Goal: Task Accomplishment & Management: Use online tool/utility

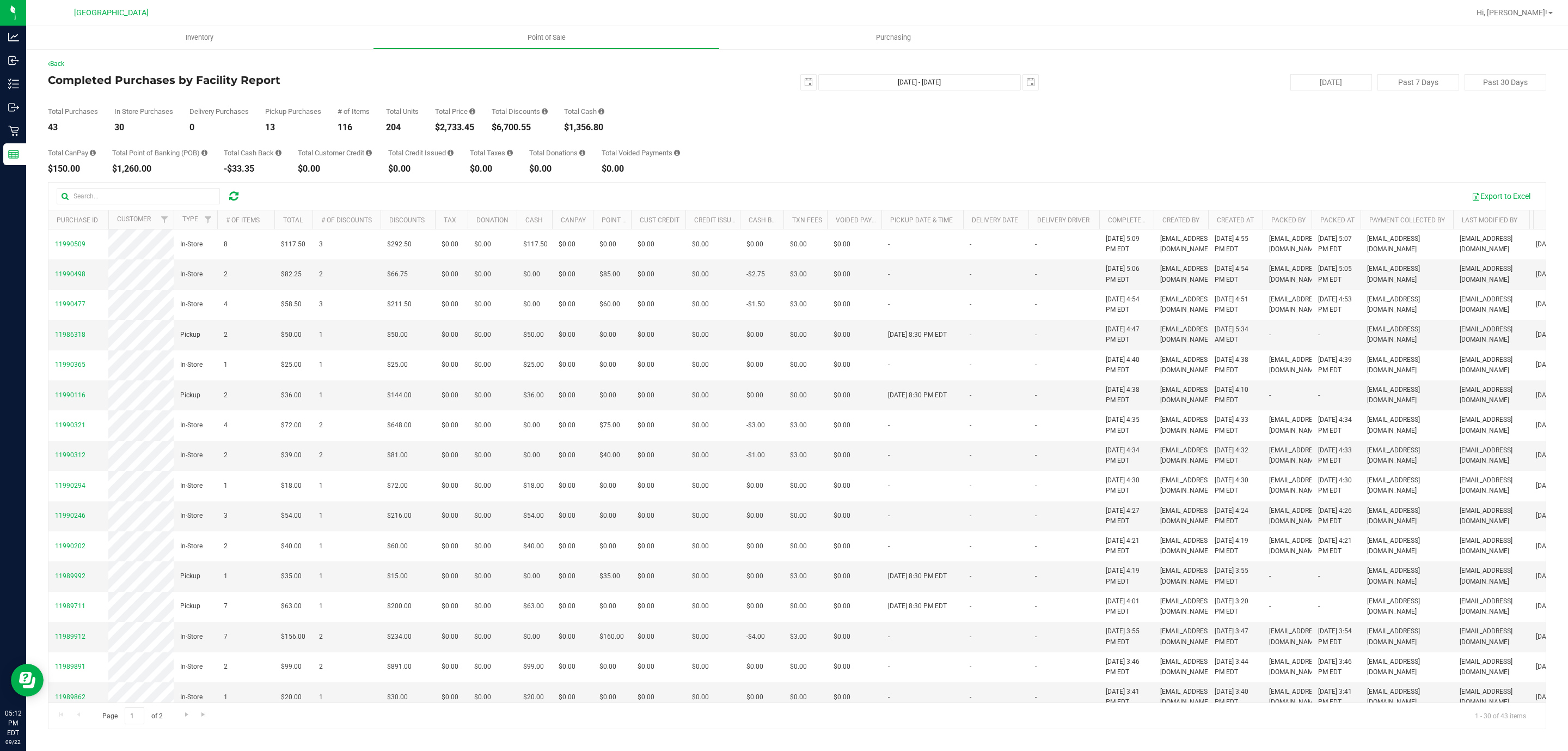
click at [452, 124] on div "$2,733.45" at bounding box center [455, 127] width 40 height 8
click at [450, 124] on div "$2,733.45" at bounding box center [455, 127] width 40 height 8
copy div "2,733.45"
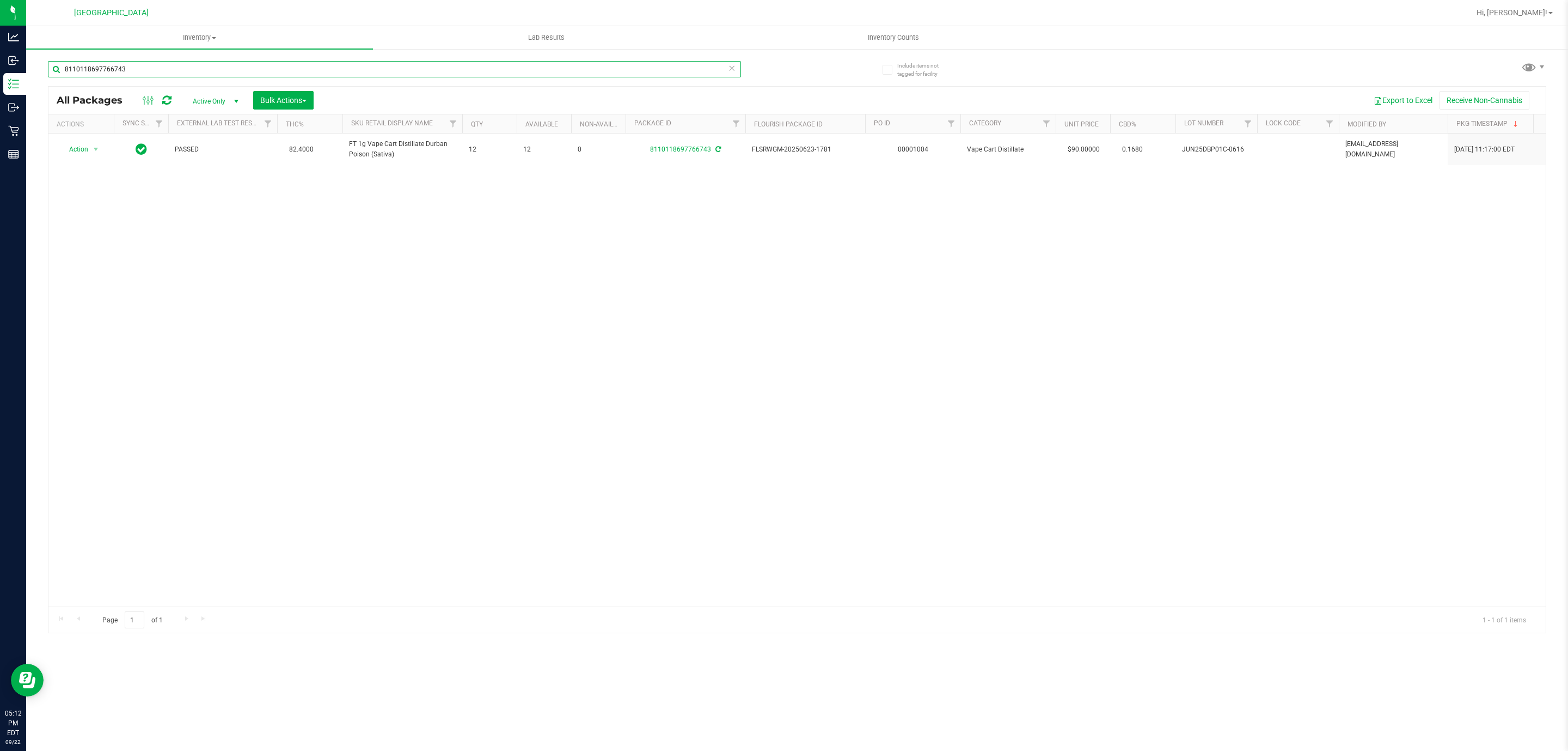
click at [163, 71] on input "8110118697766743" at bounding box center [394, 69] width 693 height 17
type input "trk"
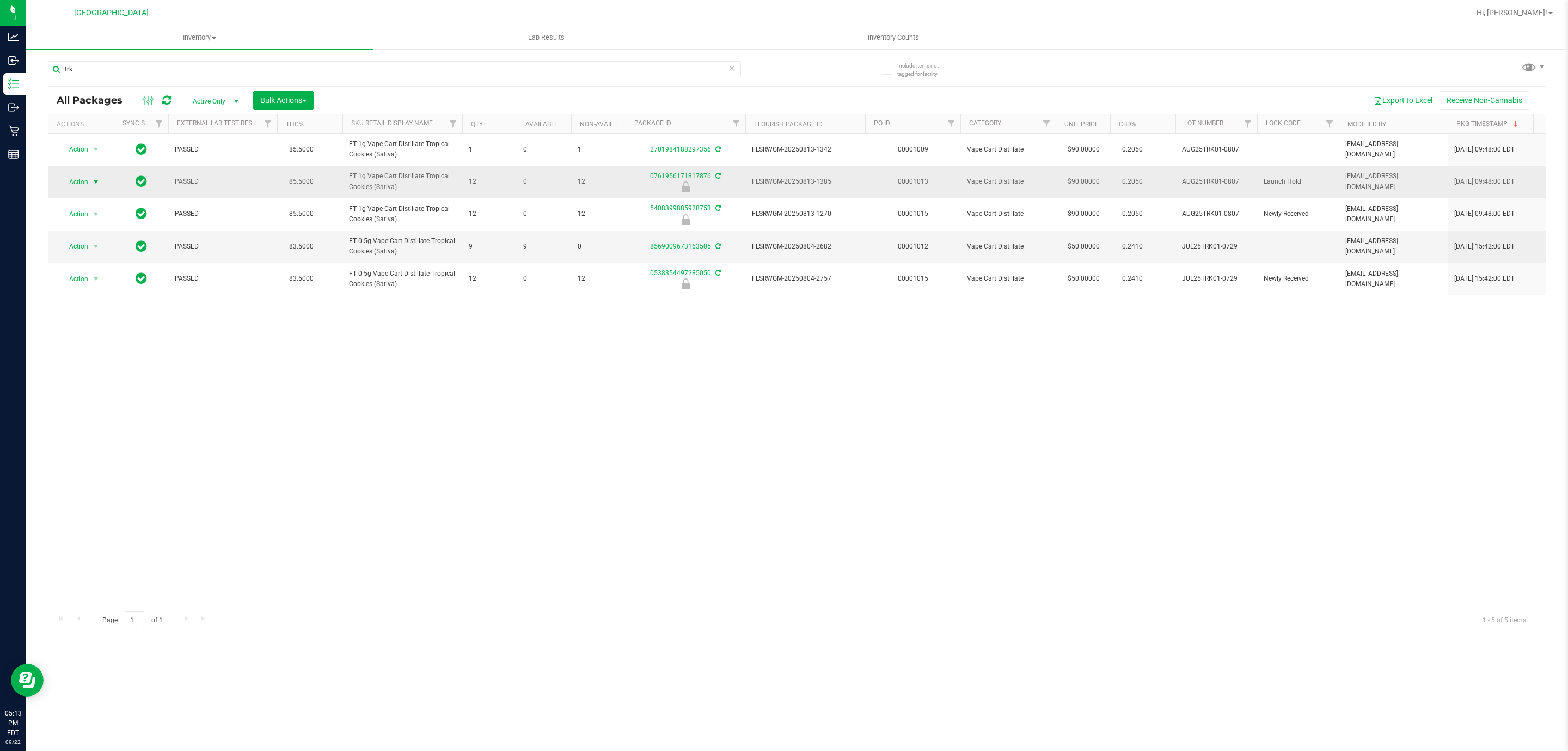
click at [81, 184] on span "Action" at bounding box center [74, 182] width 29 height 16
click at [77, 299] on li "Unlock package" at bounding box center [95, 298] width 71 height 17
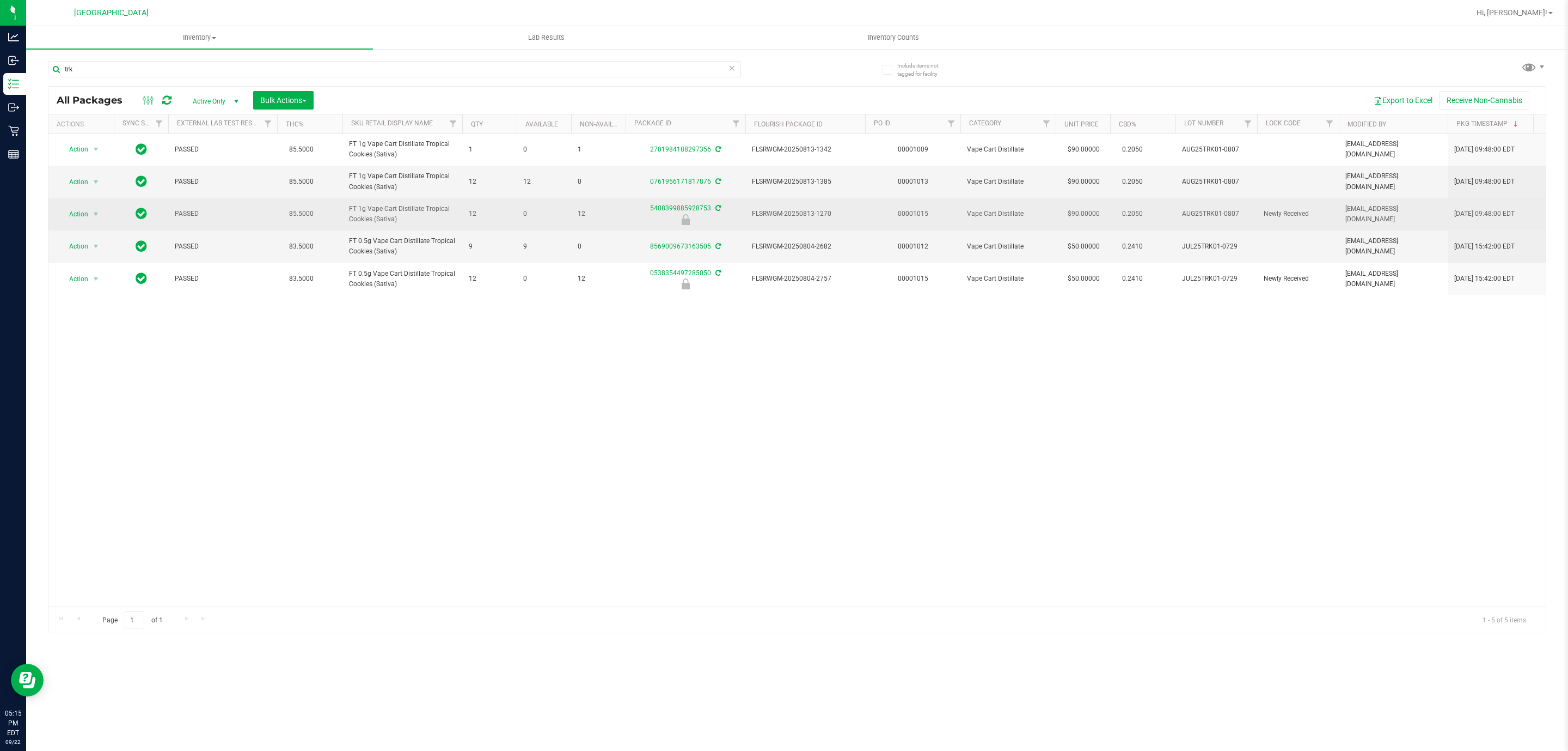
click at [75, 205] on td "Action Action Edit attributes Global inventory Locate package Package audit log…" at bounding box center [81, 214] width 65 height 32
click at [71, 211] on span "Action" at bounding box center [74, 214] width 29 height 16
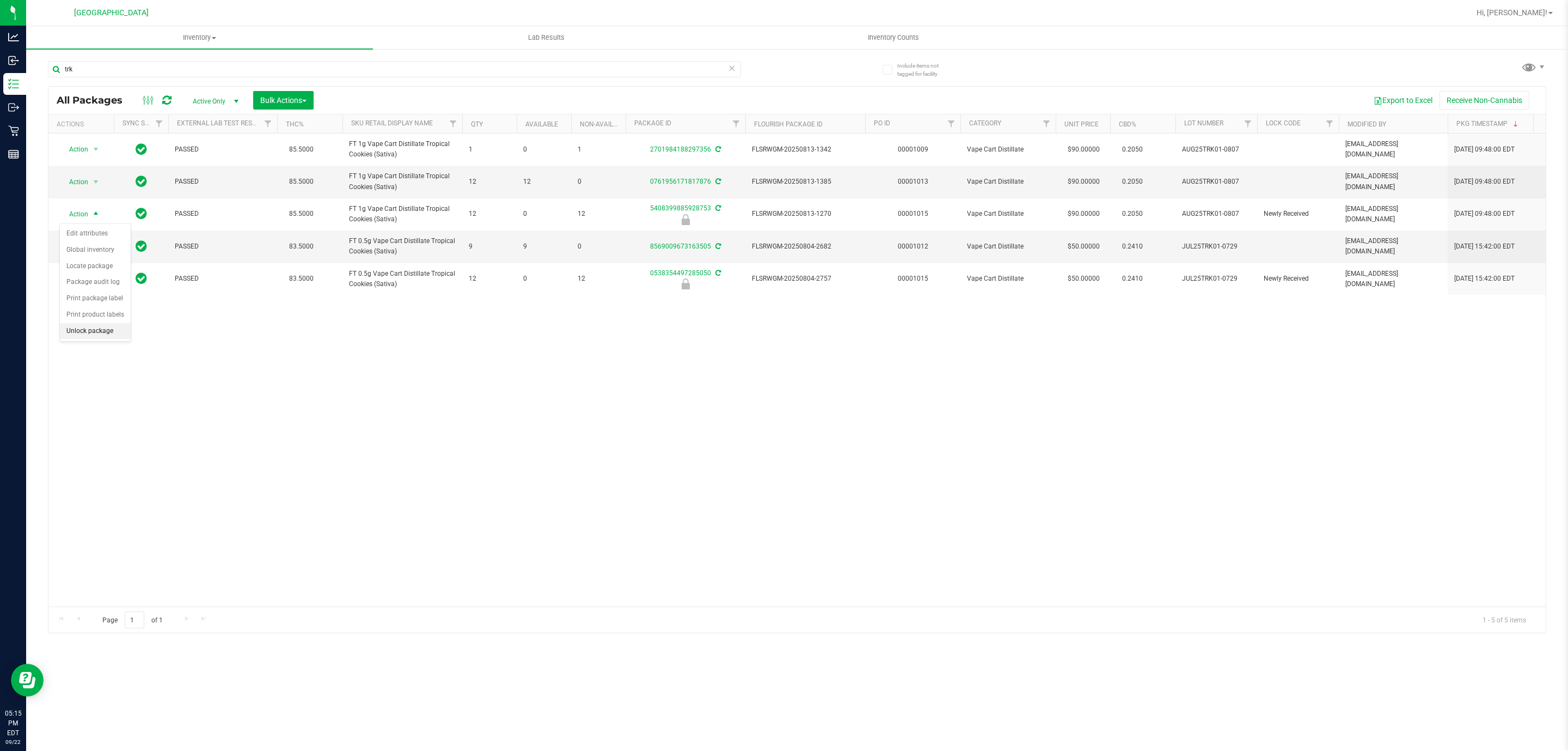
click at [101, 331] on li "Unlock package" at bounding box center [95, 331] width 71 height 17
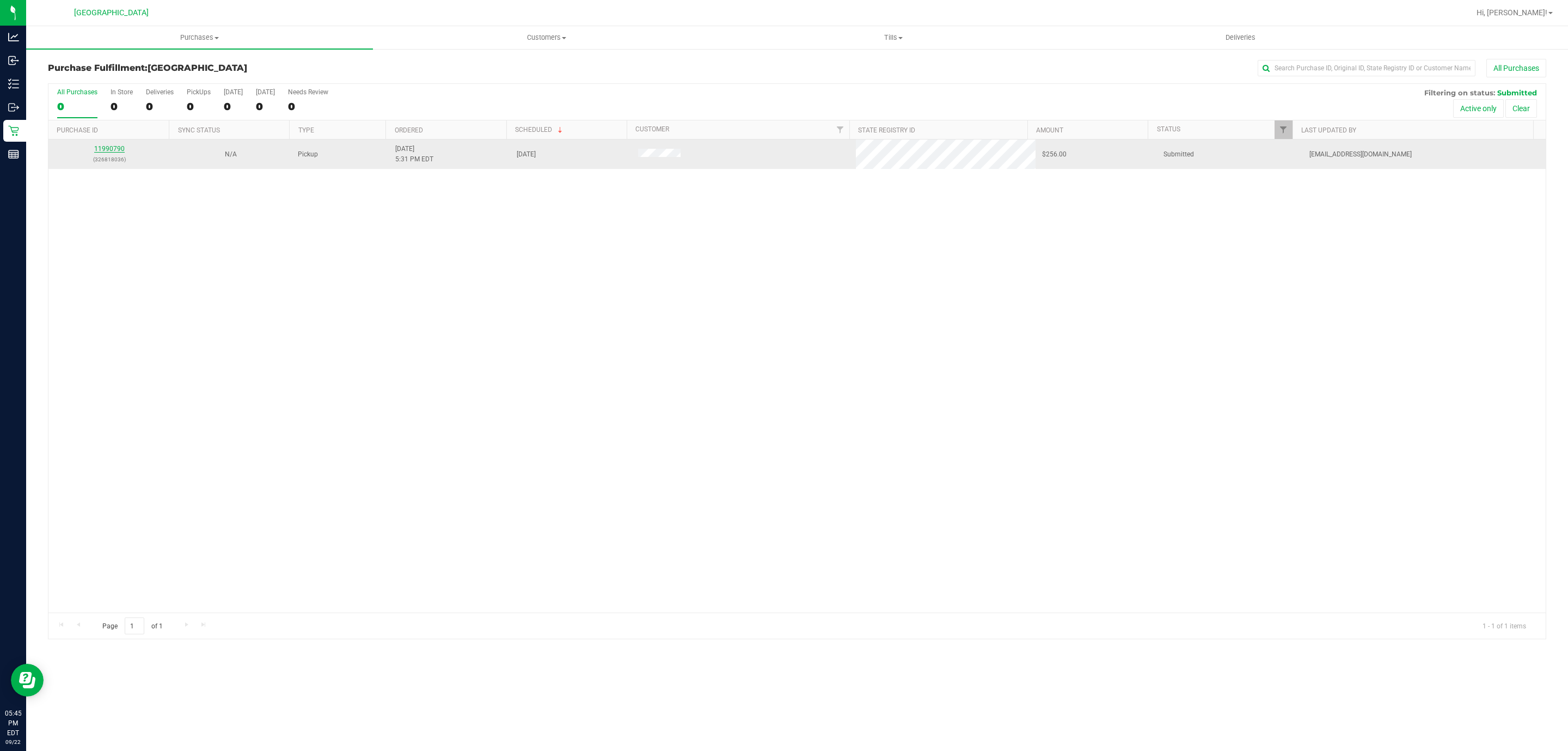
click at [105, 151] on link "11990790" at bounding box center [109, 149] width 30 height 7
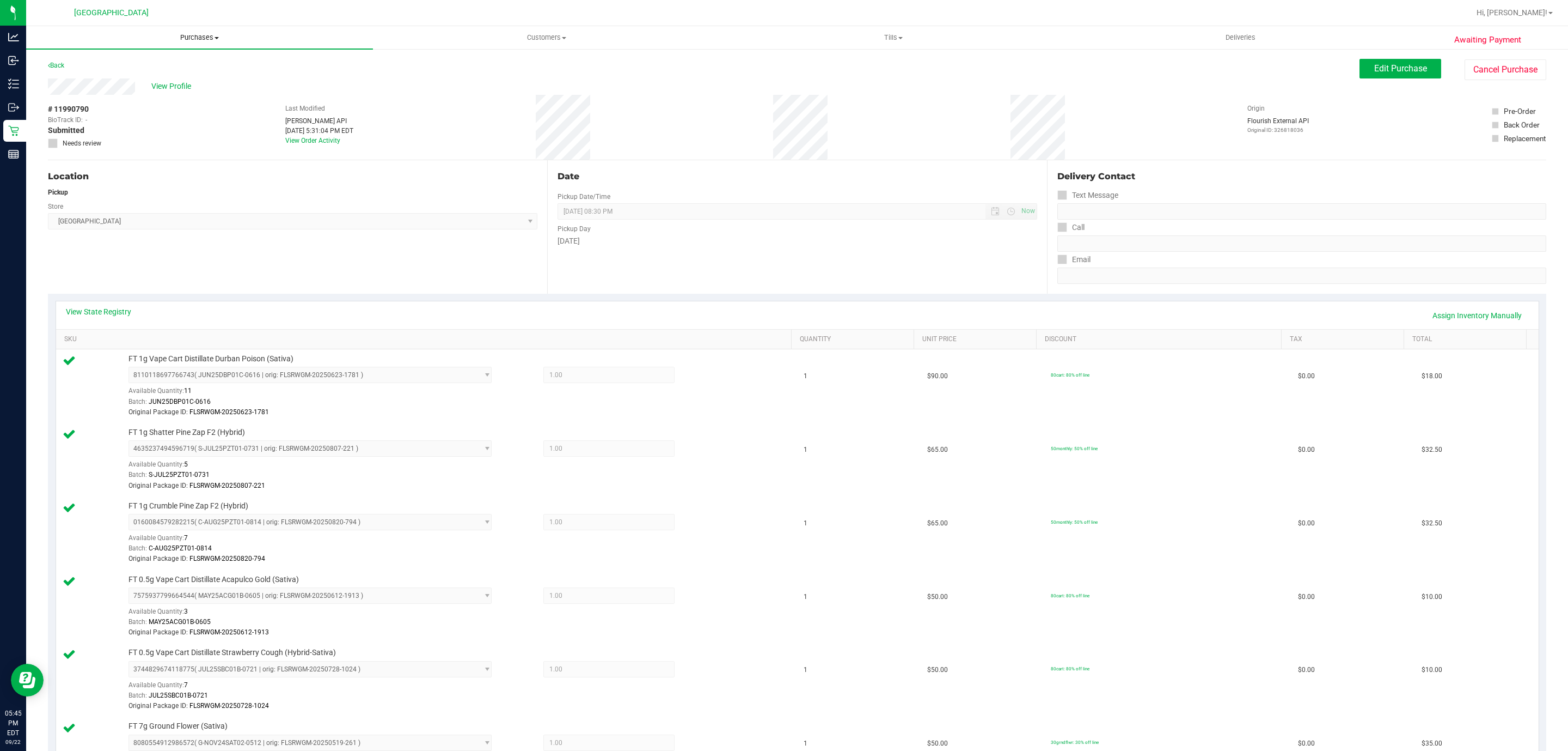
click at [182, 39] on span "Purchases" at bounding box center [199, 38] width 347 height 10
click at [160, 81] on li "Fulfillment" at bounding box center [199, 79] width 347 height 13
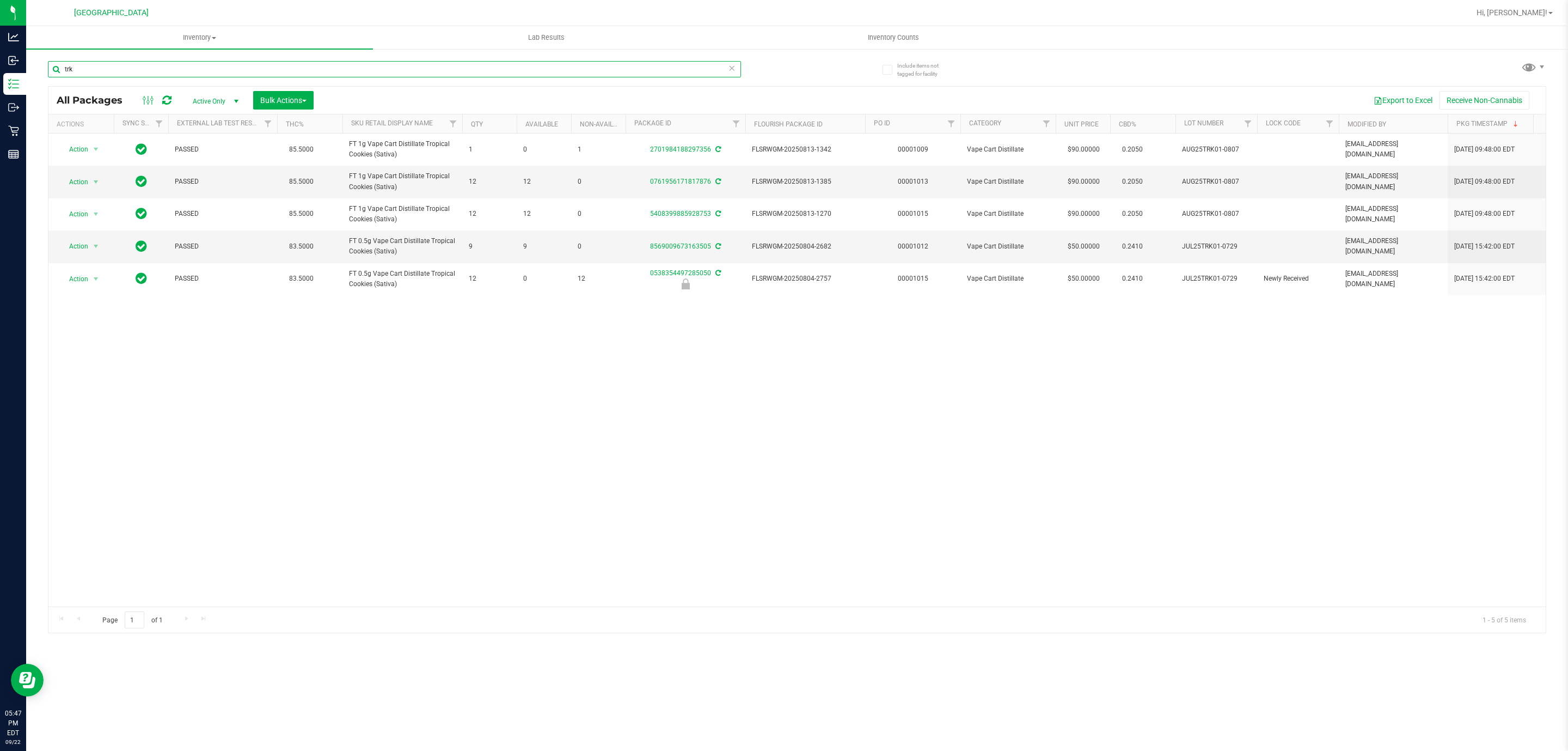
click at [354, 75] on input "trk" at bounding box center [394, 69] width 693 height 17
click at [353, 75] on input "trk" at bounding box center [394, 69] width 693 height 17
type input "PPU"
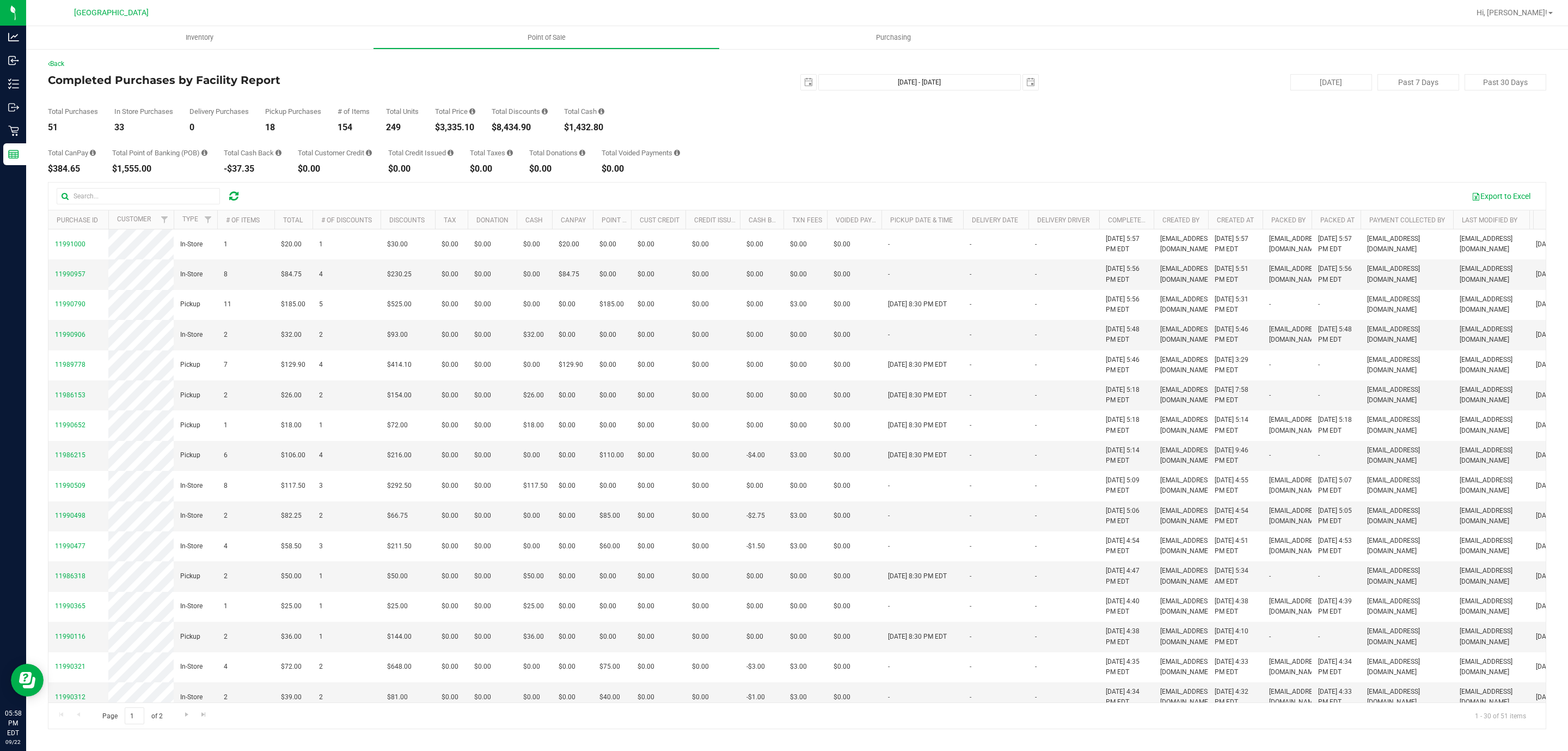
click at [452, 124] on div "$3,335.10" at bounding box center [455, 127] width 40 height 8
copy div "3,335.10"
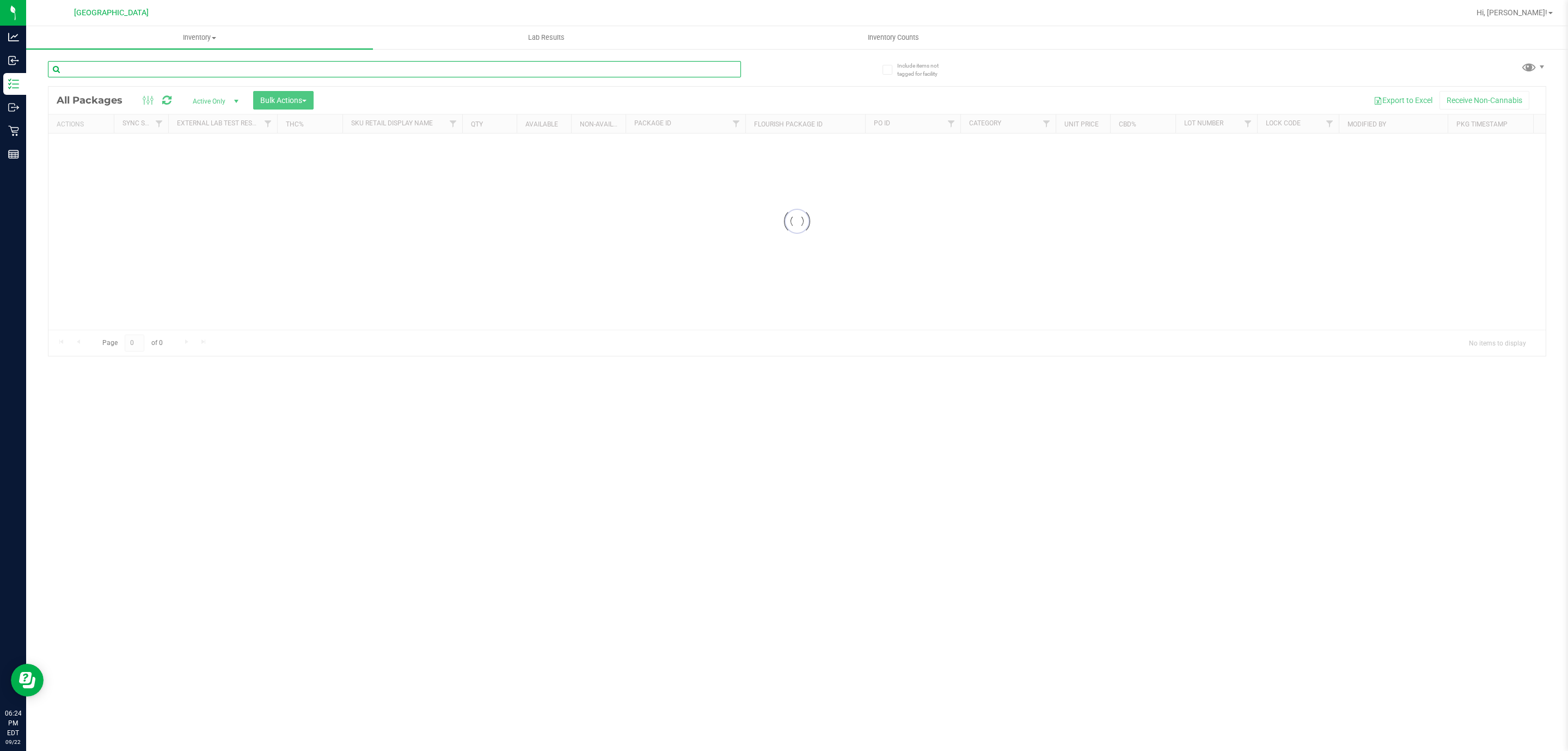
click at [219, 73] on input "text" at bounding box center [394, 69] width 693 height 17
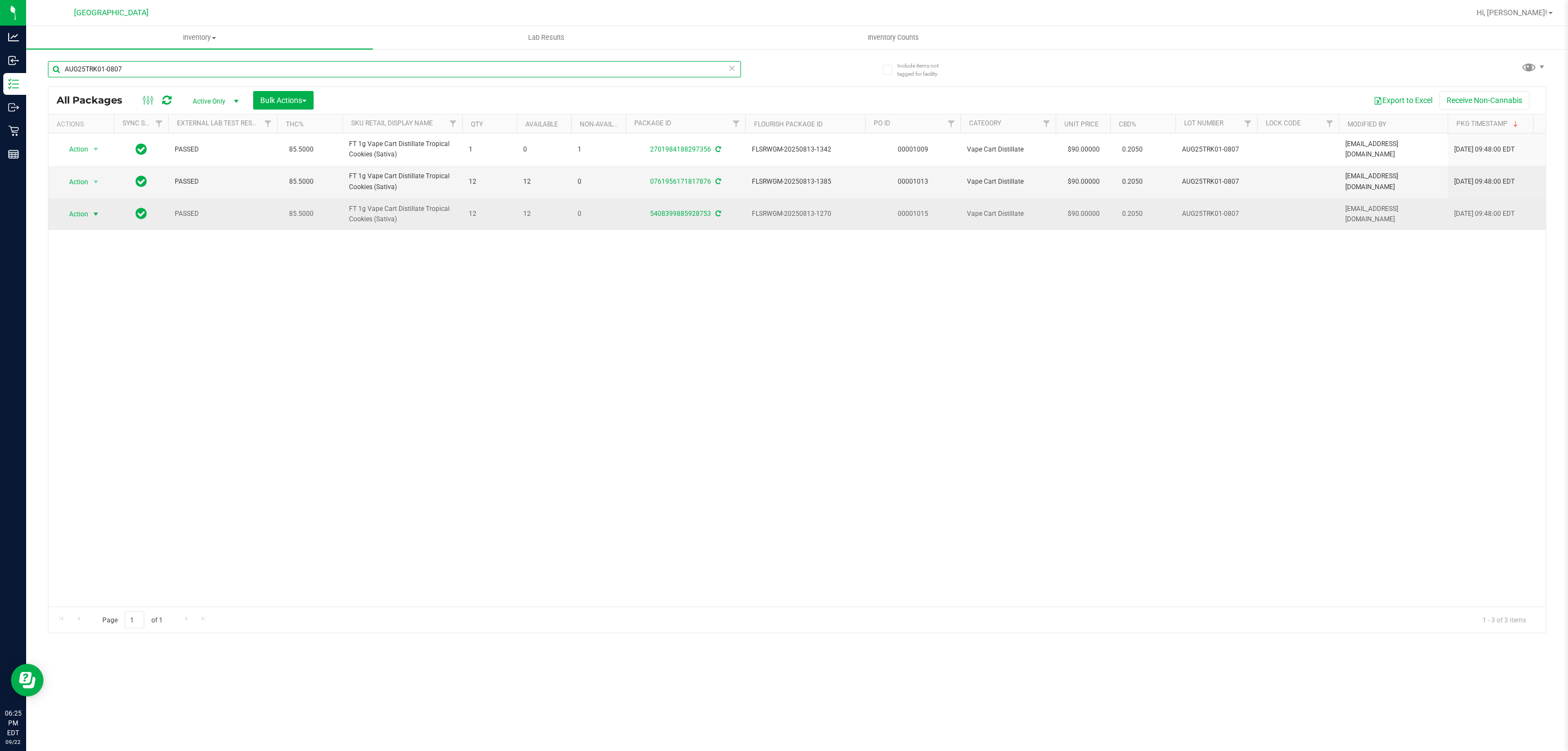
type input "AUG25TRK01-0807"
click at [90, 219] on span "select" at bounding box center [95, 214] width 14 height 16
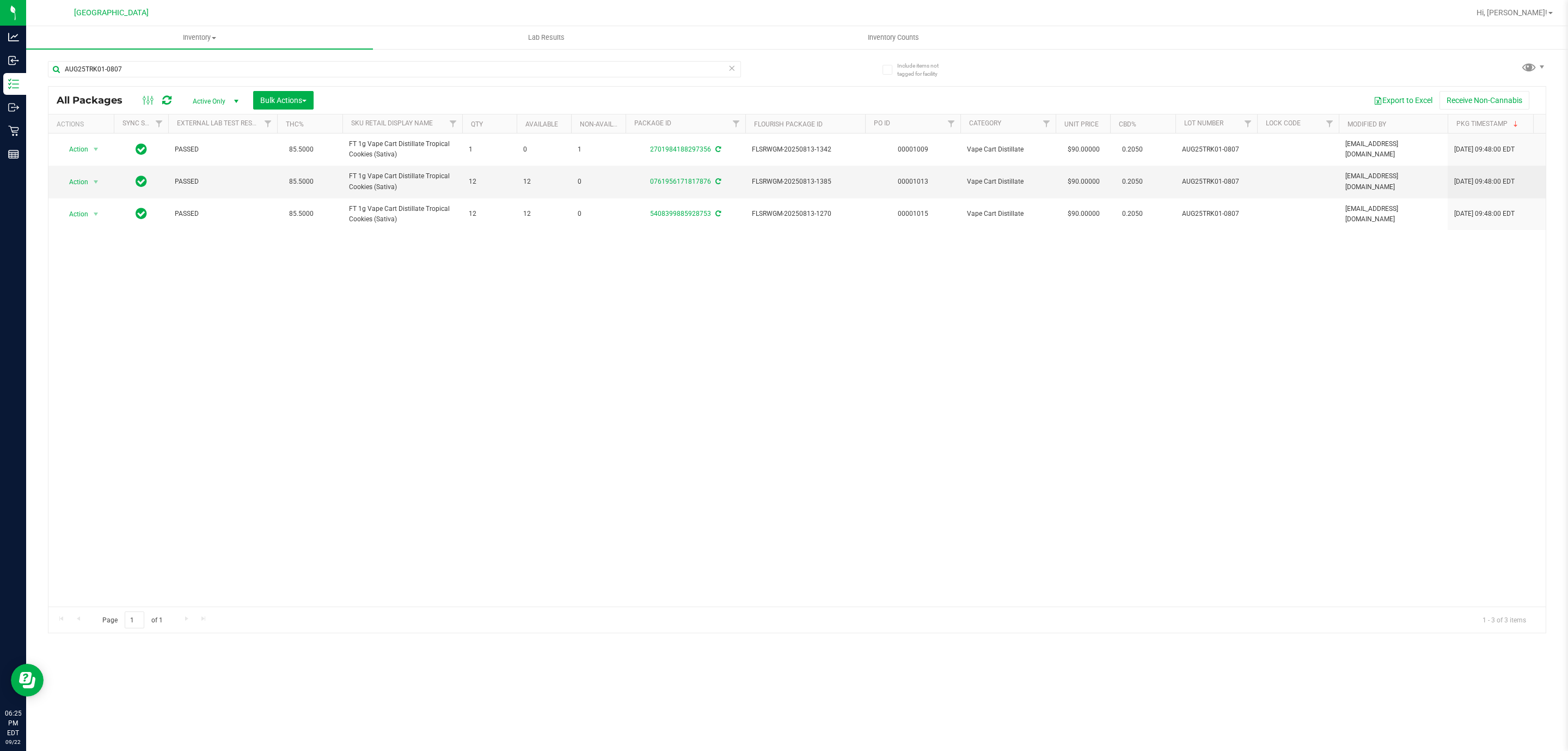
click at [283, 272] on div "Action Action Adjust qty Create package Edit attributes Global inventory Locate…" at bounding box center [797, 369] width 1497 height 473
click at [320, 301] on div "Action Action Adjust qty Create package Edit attributes Global inventory Locate…" at bounding box center [797, 369] width 1497 height 473
click at [459, 272] on div "Action Action Adjust qty Create package Edit attributes Global inventory Locate…" at bounding box center [797, 369] width 1497 height 473
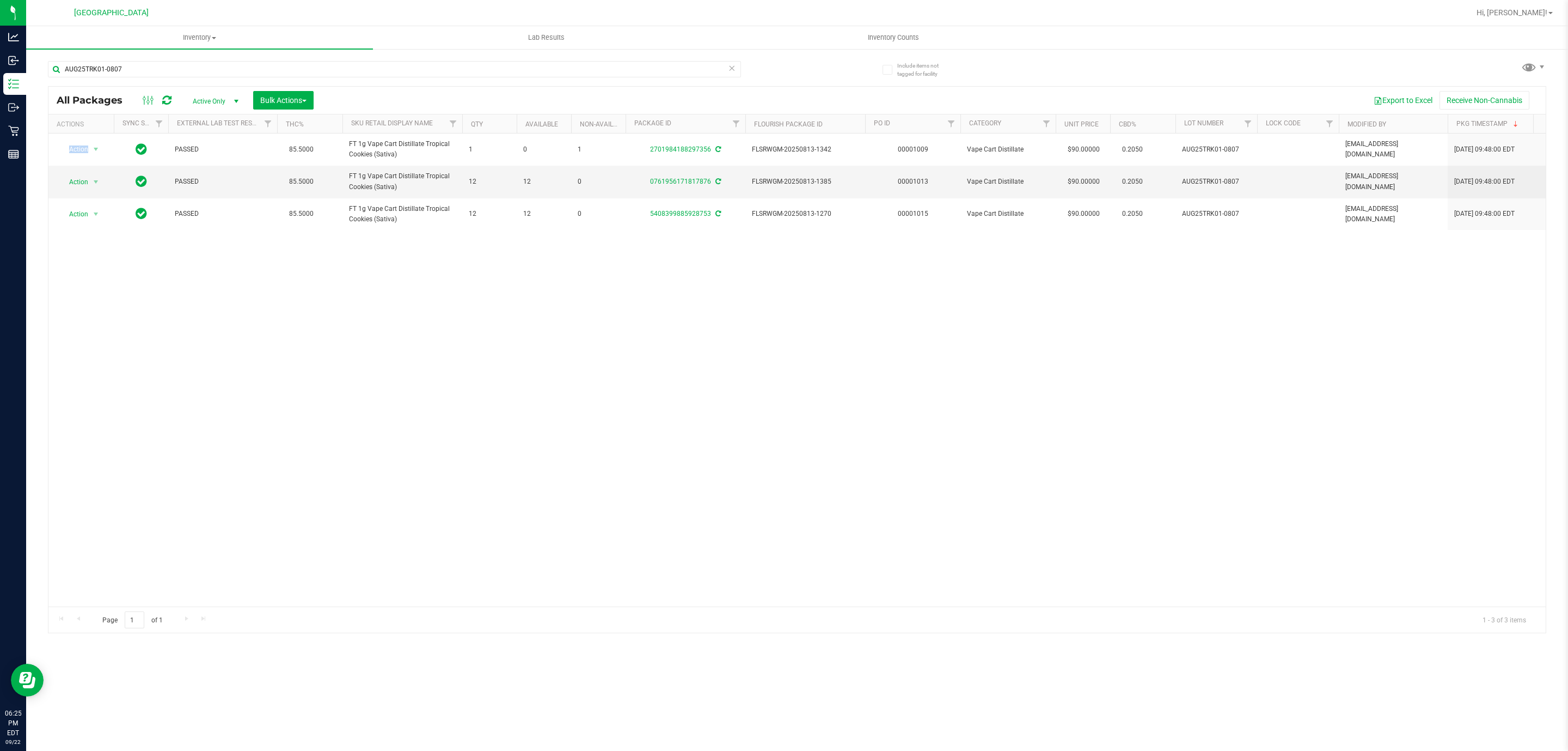
click at [458, 273] on div "Action Action Adjust qty Create package Edit attributes Global inventory Locate…" at bounding box center [797, 369] width 1497 height 473
click at [83, 176] on span "Action" at bounding box center [74, 182] width 29 height 16
click at [100, 286] on li "Lock package" at bounding box center [102, 282] width 84 height 17
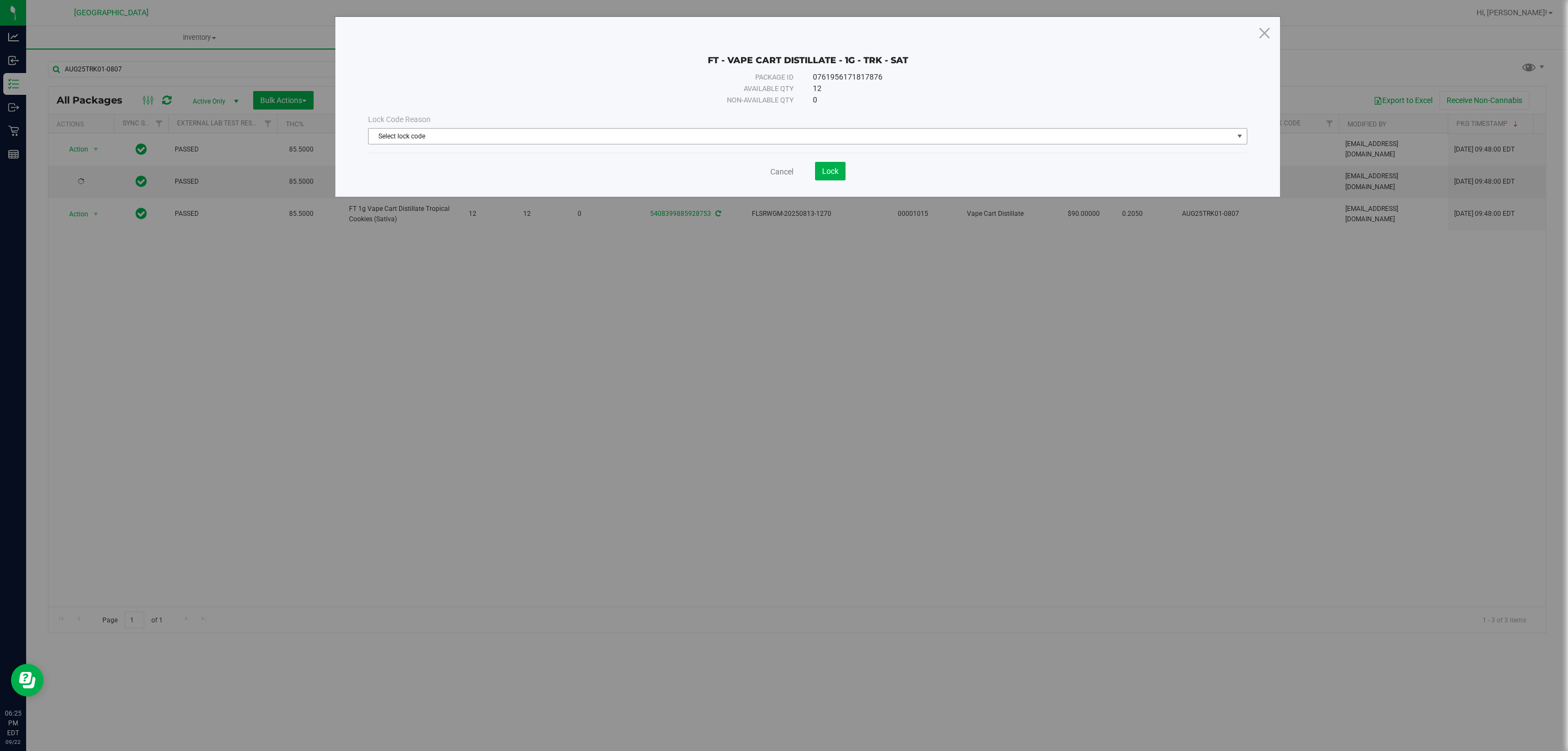
click at [653, 141] on span "Select lock code" at bounding box center [801, 136] width 864 height 16
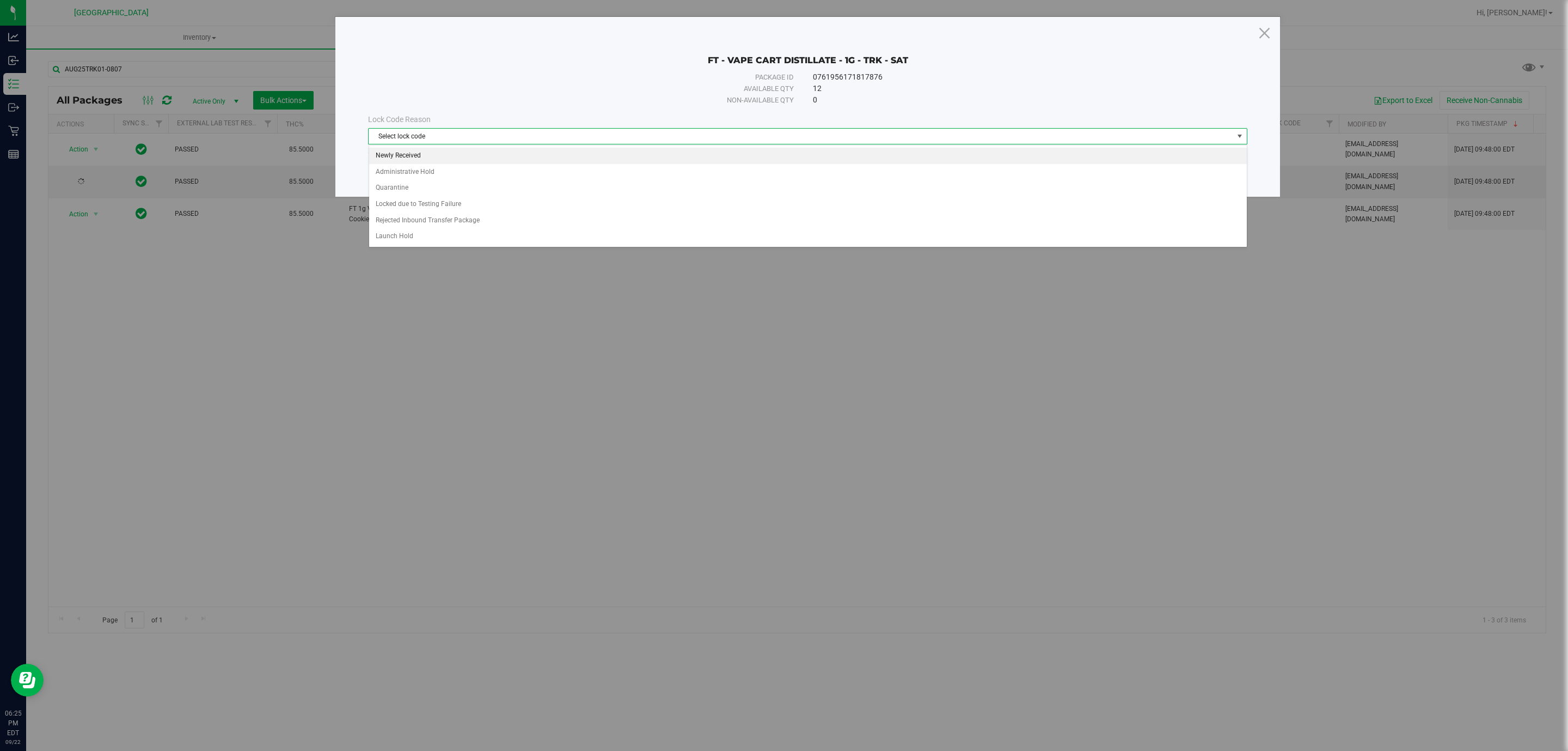
click at [611, 152] on li "Newly Received" at bounding box center [807, 156] width 877 height 17
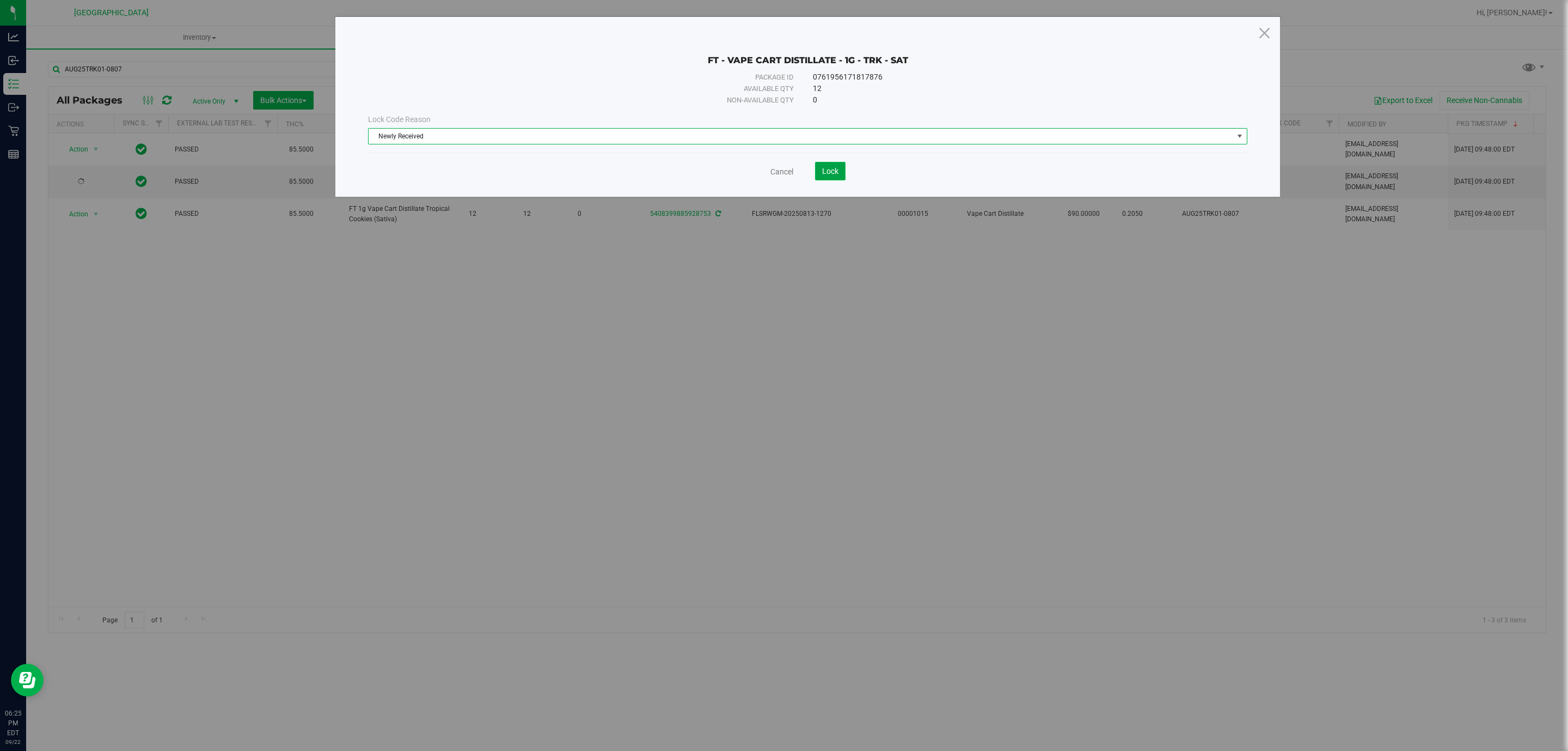
click at [832, 165] on button "Lock" at bounding box center [829, 171] width 30 height 18
